Goal: Information Seeking & Learning: Learn about a topic

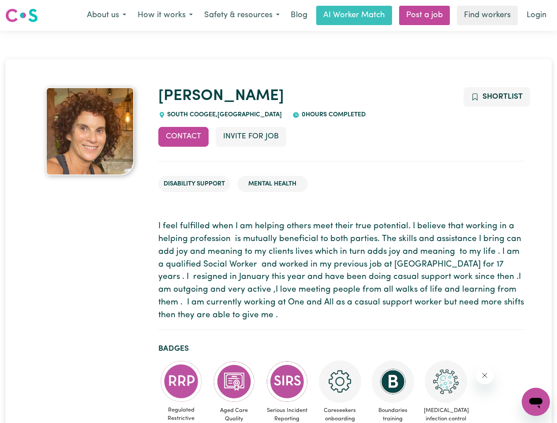
click at [106, 15] on button "About us" at bounding box center [106, 15] width 51 height 19
click at [164, 15] on button "How it works" at bounding box center [165, 15] width 67 height 19
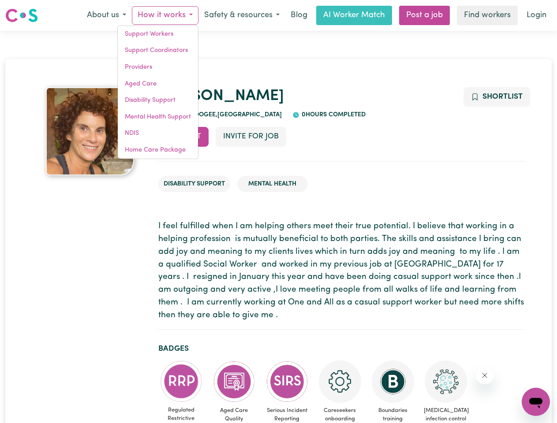
click at [241, 15] on button "Safety & resources" at bounding box center [241, 15] width 87 height 19
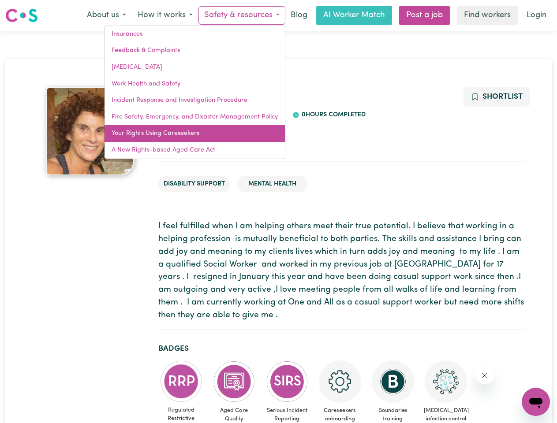
click at [183, 137] on link "Your Rights Using Careseekers" at bounding box center [195, 133] width 180 height 17
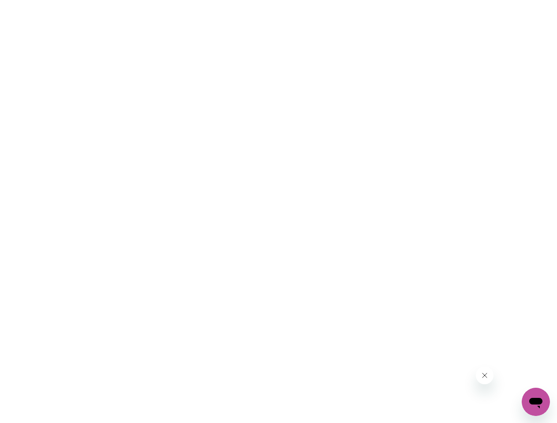
click at [250, 0] on html at bounding box center [278, 0] width 557 height 0
click at [496, 0] on html at bounding box center [278, 0] width 557 height 0
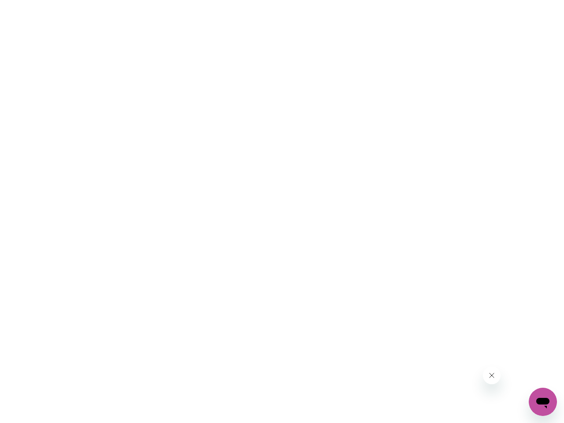
click at [181, 0] on html at bounding box center [282, 0] width 564 height 0
click at [234, 0] on html at bounding box center [282, 0] width 564 height 0
